Goal: Task Accomplishment & Management: Manage account settings

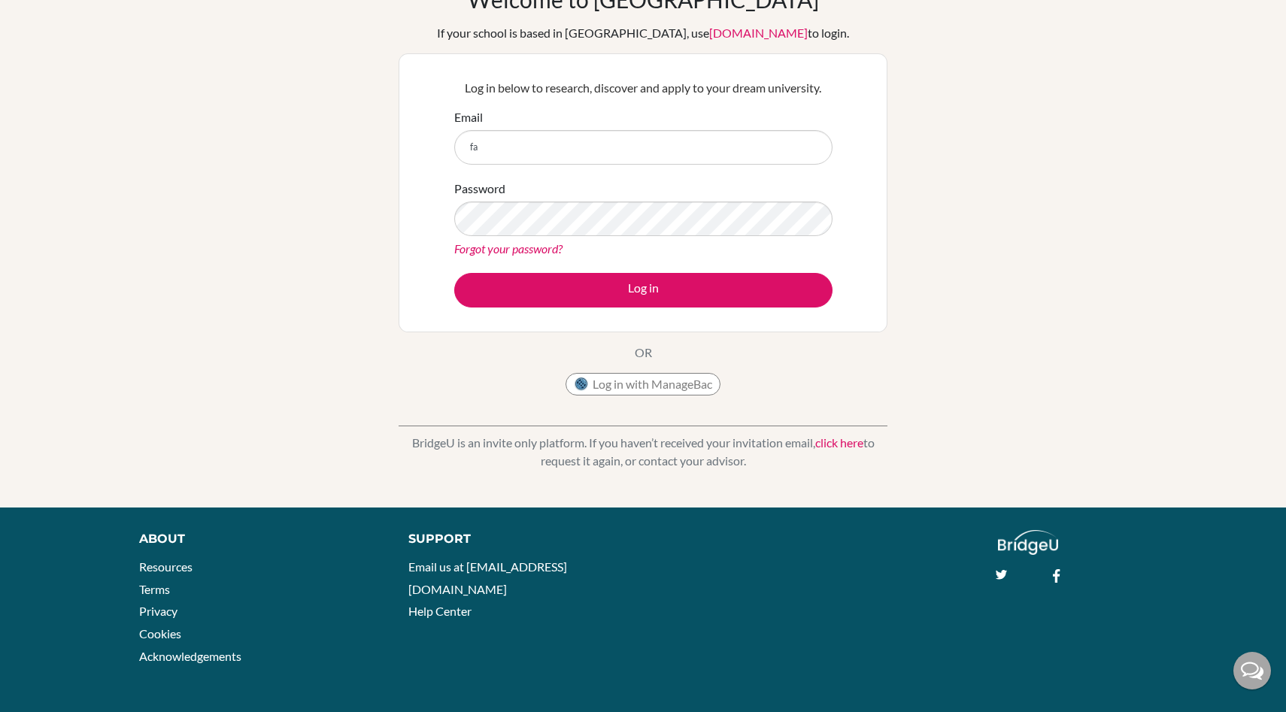
type input "f"
click at [692, 383] on button "Log in with ManageBac" at bounding box center [643, 384] width 155 height 23
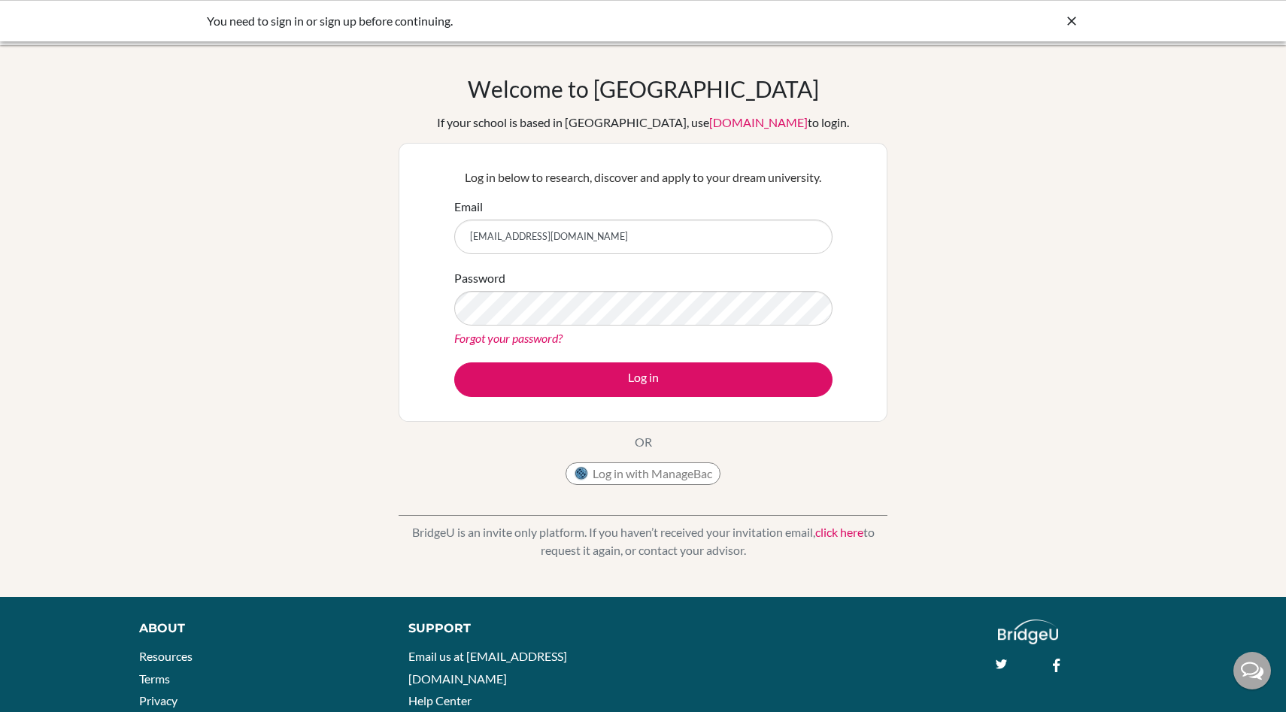
click at [631, 376] on button "Log in" at bounding box center [643, 380] width 378 height 35
